Goal: Task Accomplishment & Management: Manage account settings

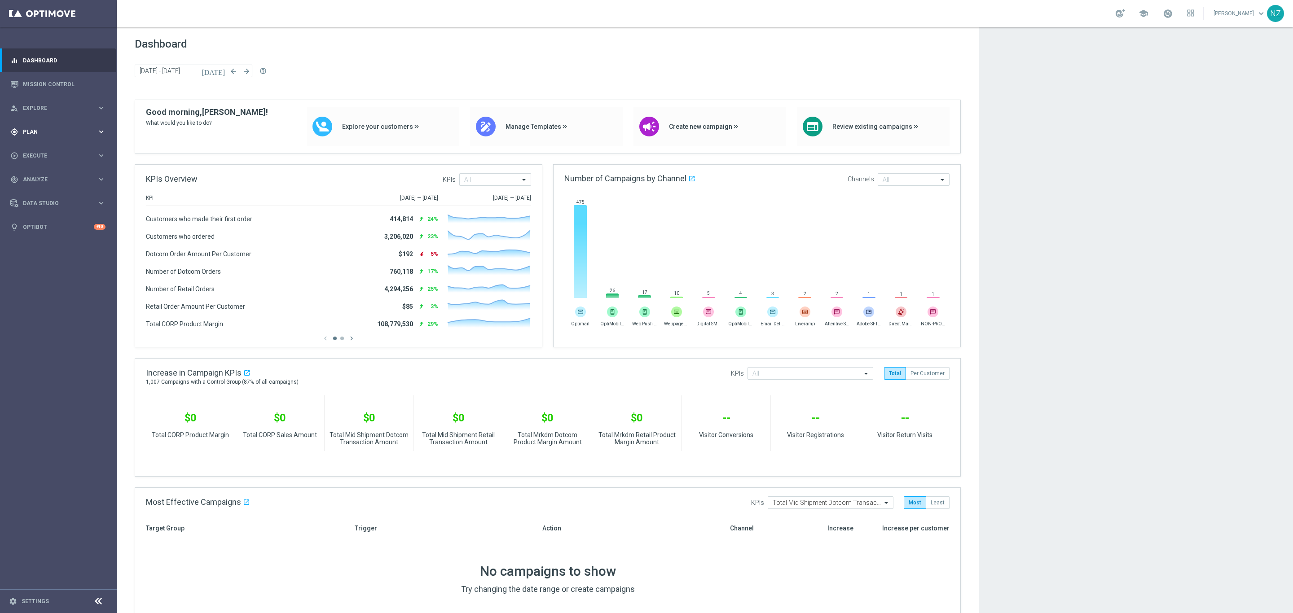
click at [56, 126] on div "gps_fixed Plan keyboard_arrow_right" at bounding box center [58, 132] width 116 height 24
click at [61, 147] on link "Target Groups" at bounding box center [58, 150] width 70 height 7
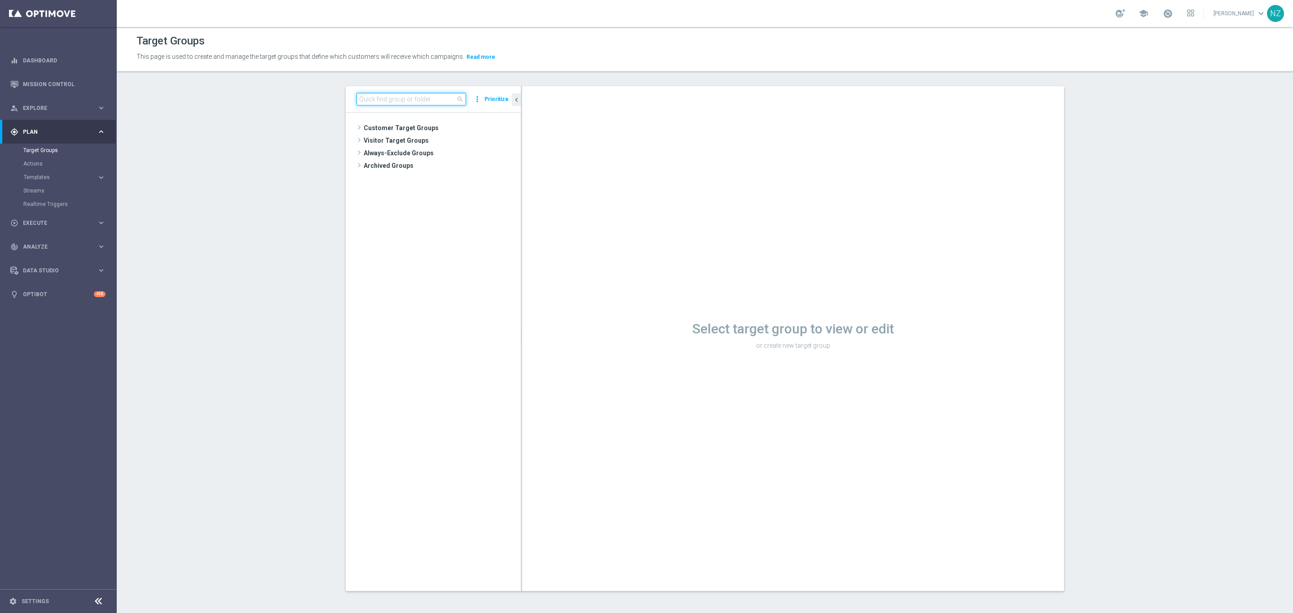
click at [383, 96] on input at bounding box center [412, 99] width 110 height 13
click at [388, 125] on span "Customer Target Groups" at bounding box center [432, 128] width 136 height 13
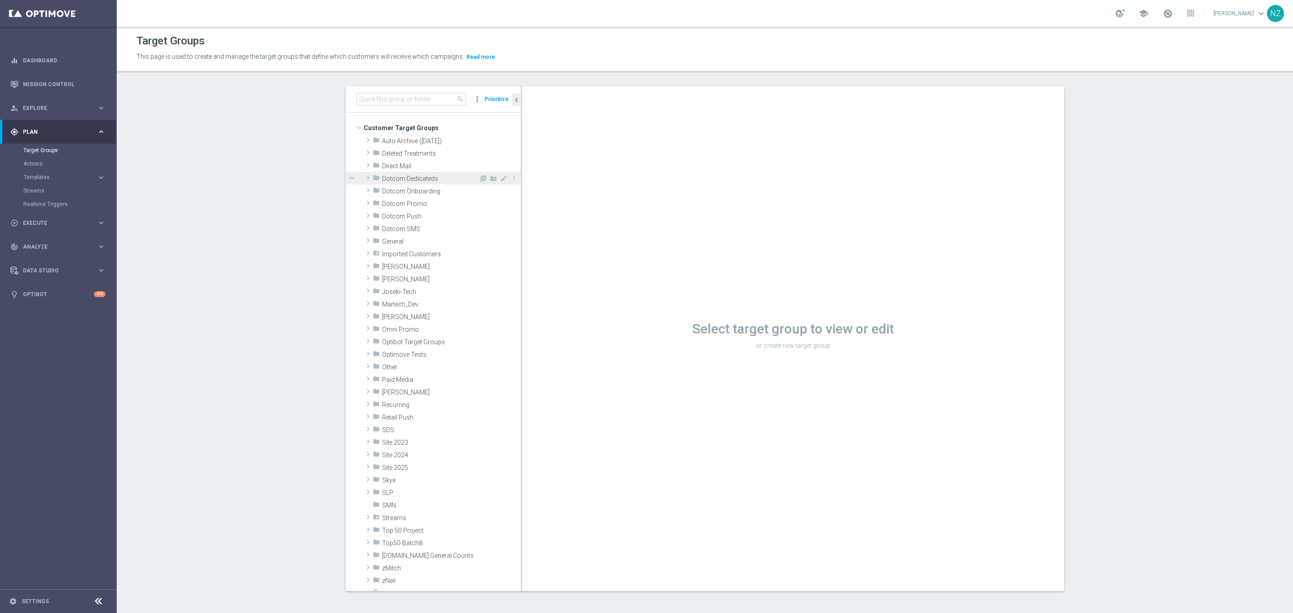
click at [417, 177] on span "Dotcom Dedicateds" at bounding box center [430, 179] width 97 height 8
click at [405, 238] on span "[PERSON_NAME]" at bounding box center [435, 242] width 88 height 8
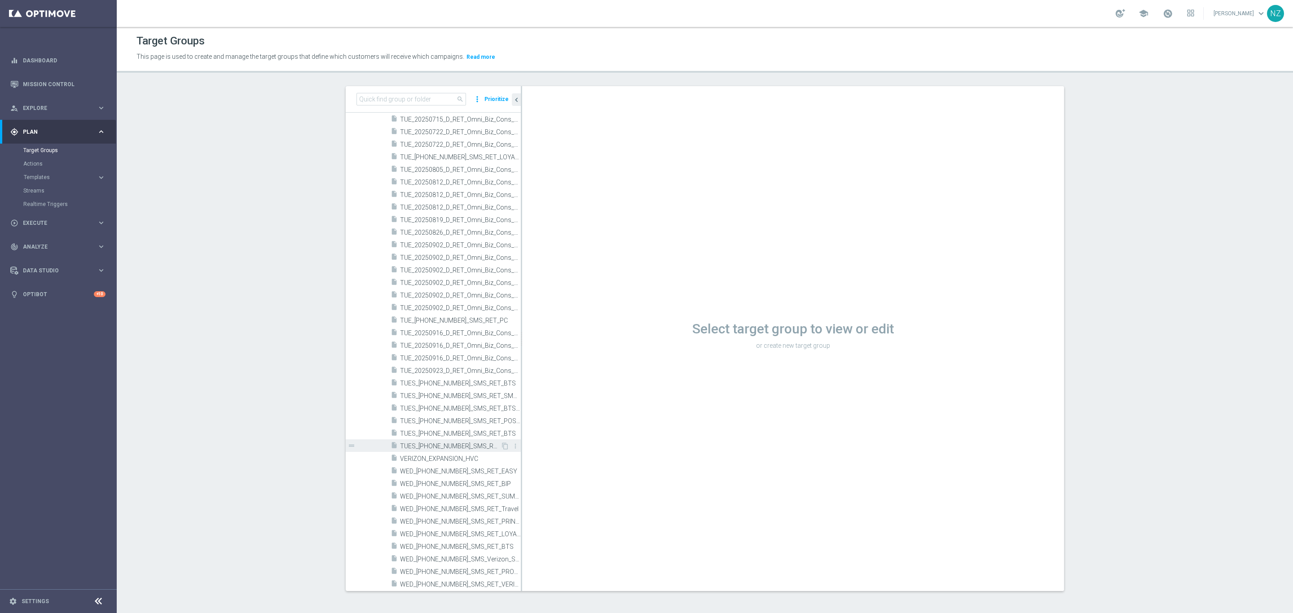
scroll to position [2627, 0]
click at [456, 536] on span "WED_[PHONE_NUMBER]_SMS_RET_MIGRATION" at bounding box center [450, 538] width 101 height 8
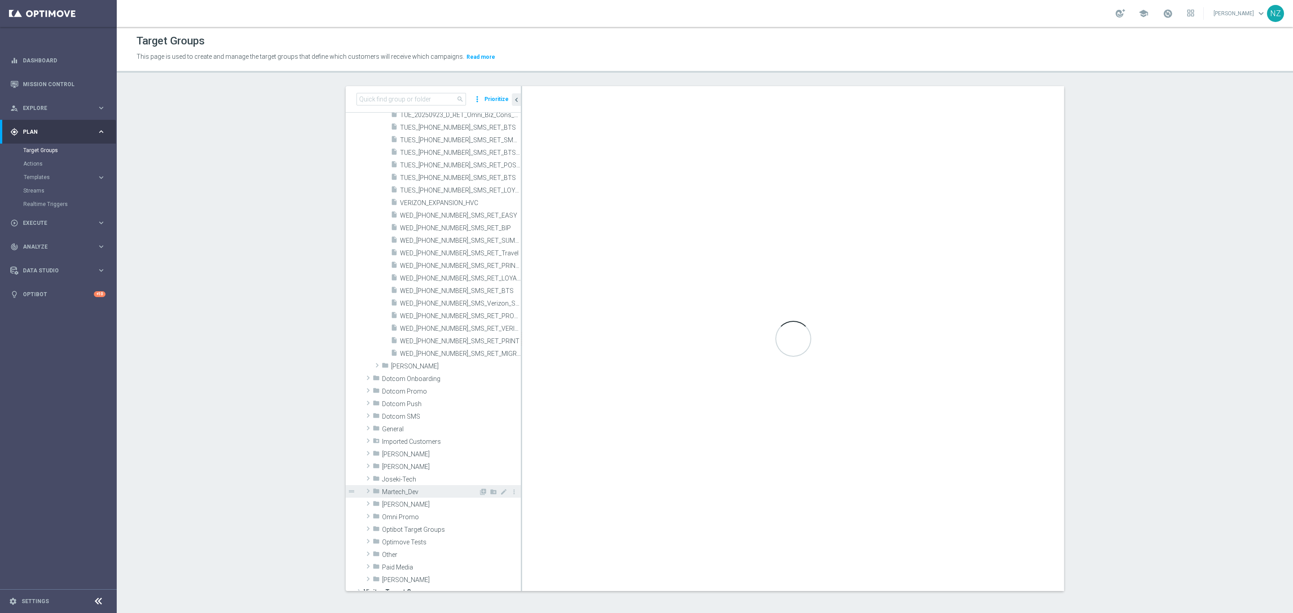
scroll to position [2493, 0]
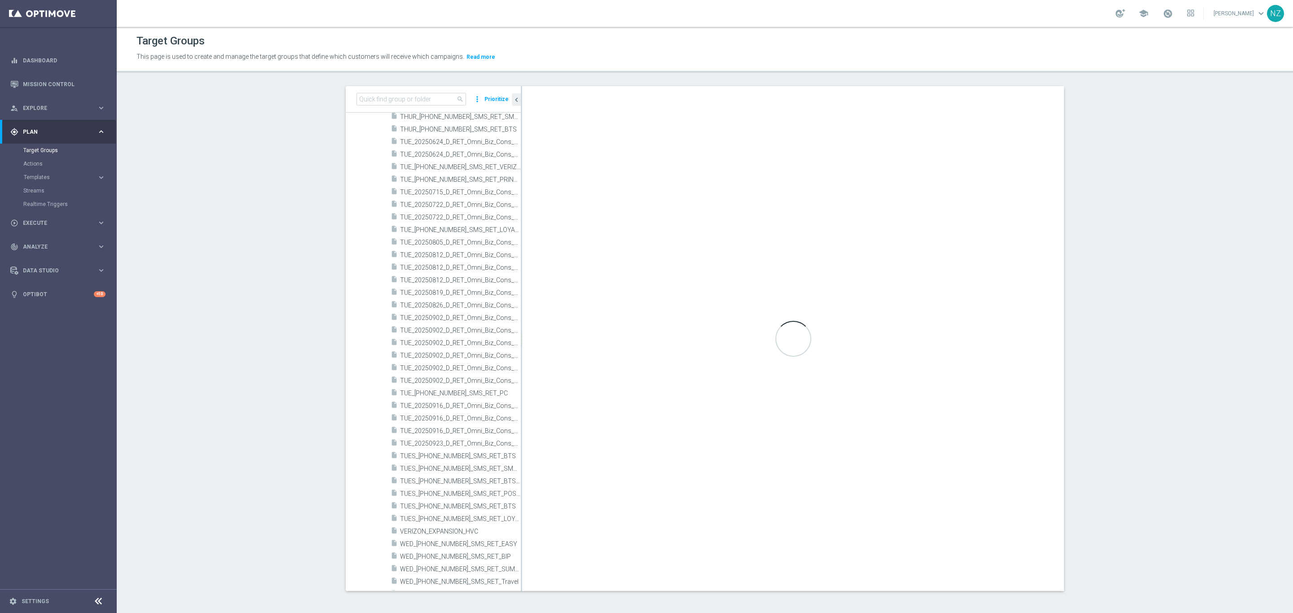
click at [278, 252] on section "search more_vert Prioritize Customer Target Groups library_add create_new_folder" at bounding box center [705, 345] width 1177 height 519
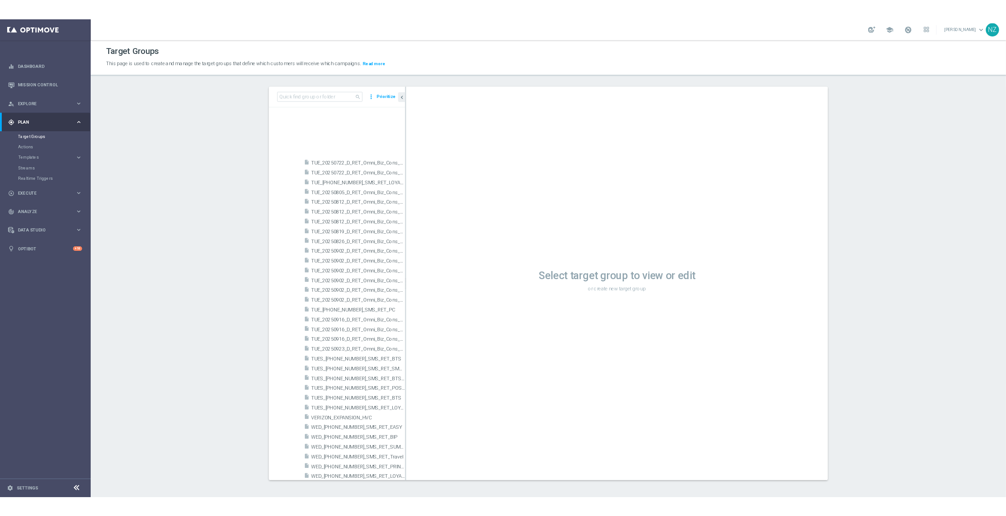
scroll to position [2750, 0]
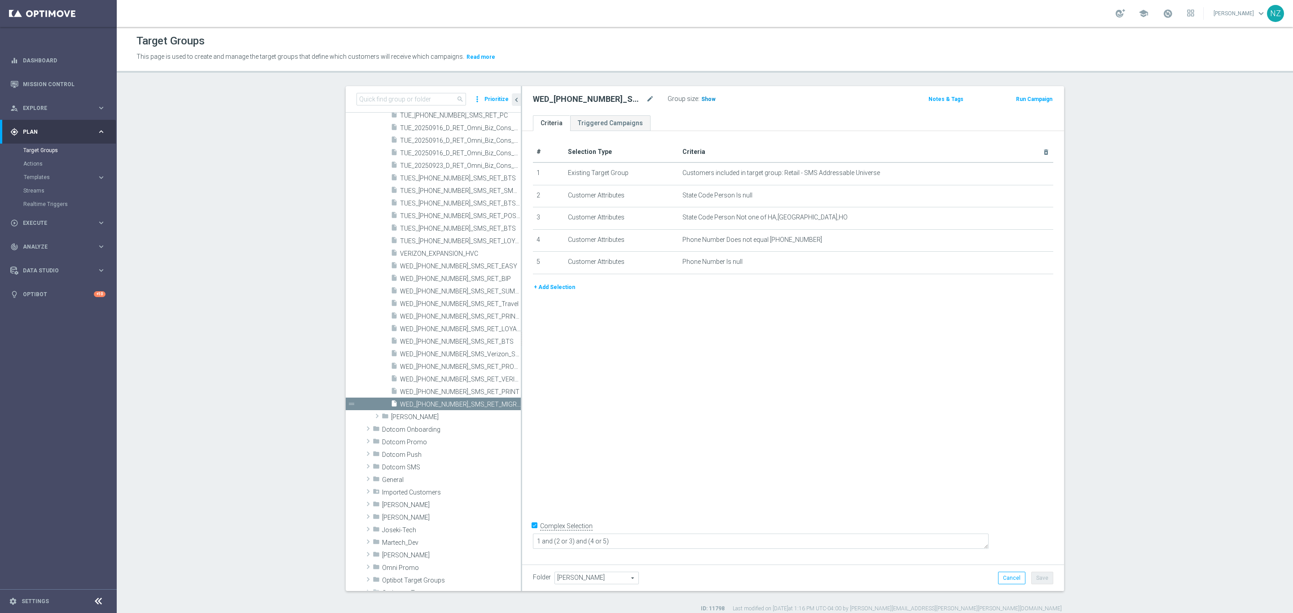
click at [709, 94] on h3 "Show" at bounding box center [709, 99] width 16 height 10
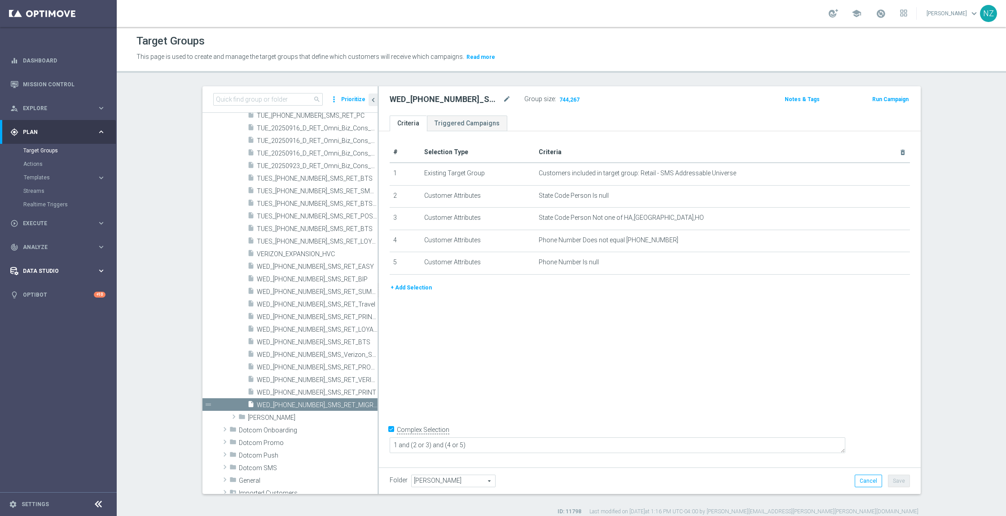
scroll to position [2750, 0]
click at [986, 207] on section "search more_vert Prioritize Customer Target Groups library_add create_new_folder" at bounding box center [562, 300] width 890 height 429
